Goal: Obtain resource: Obtain resource

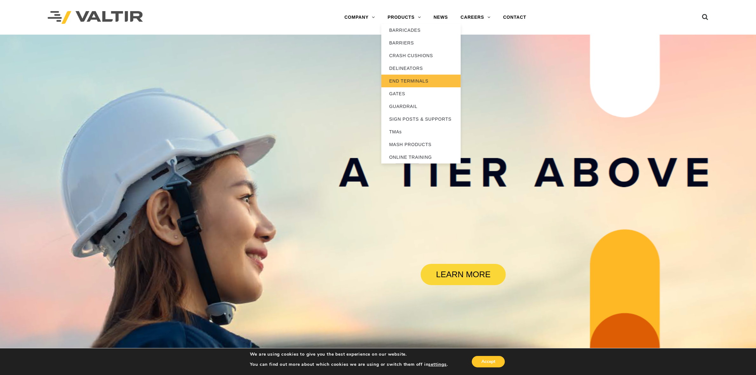
click at [408, 84] on link "END TERMINALS" at bounding box center [420, 81] width 79 height 13
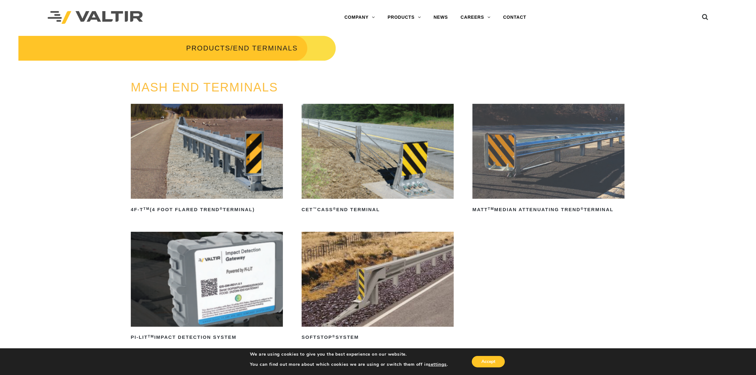
click at [250, 176] on img at bounding box center [207, 151] width 152 height 95
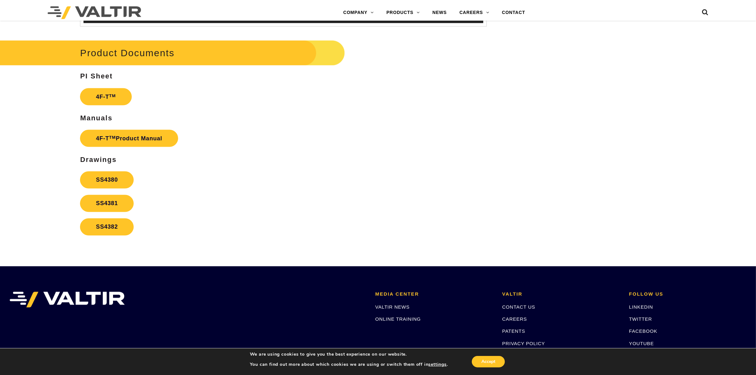
scroll to position [1269, 0]
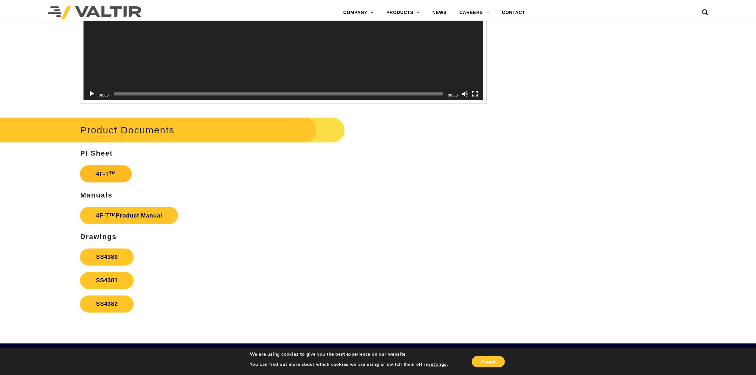
click at [124, 177] on link "4F-T TM" at bounding box center [105, 173] width 51 height 17
click at [111, 217] on link "4F-T TM Product Manual" at bounding box center [129, 215] width 98 height 17
